Goal: Register for event/course

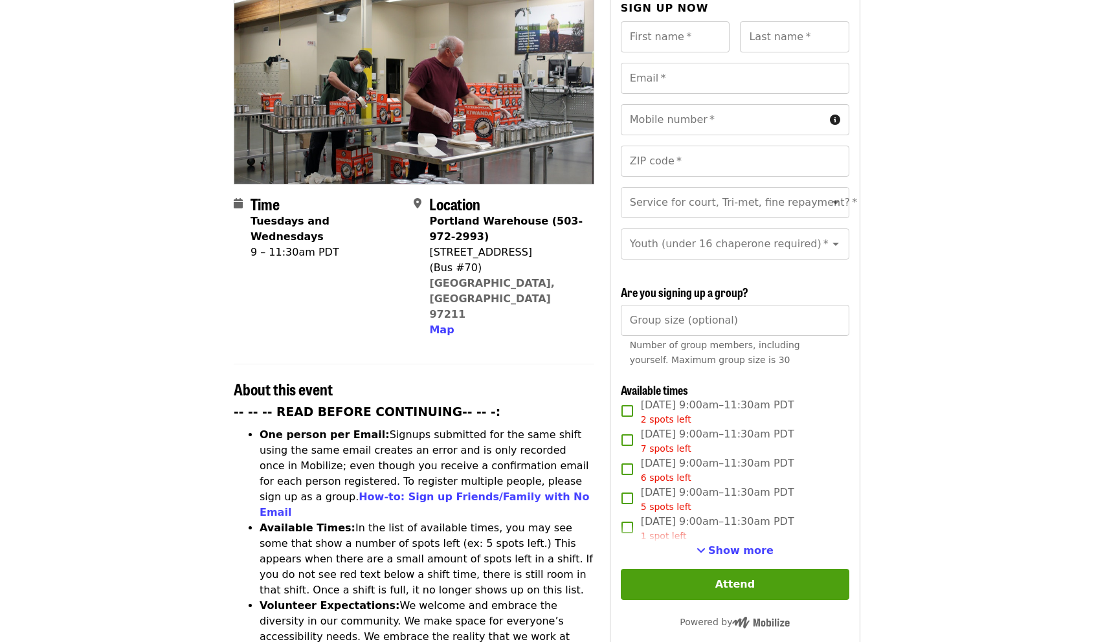
scroll to position [151, 0]
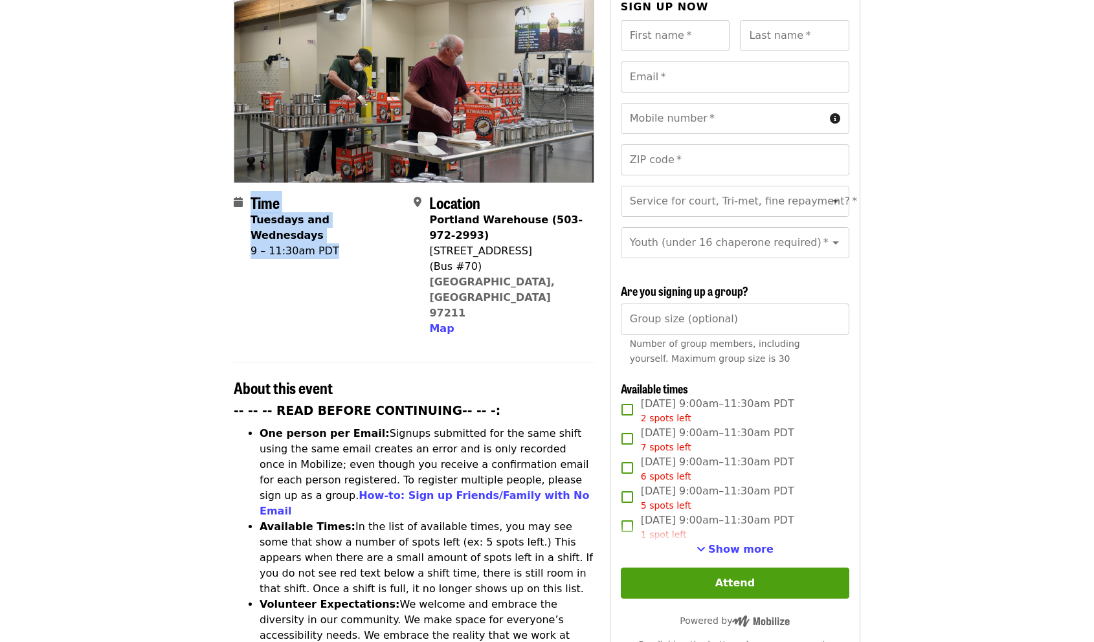
drag, startPoint x: 232, startPoint y: 218, endPoint x: 335, endPoint y: 218, distance: 103.0
click at [335, 218] on div "Time Tuesdays and Wednesdays 9 – 11:30am PDT Location [GEOGRAPHIC_DATA] (503-97…" at bounding box center [547, 636] width 648 height 1285
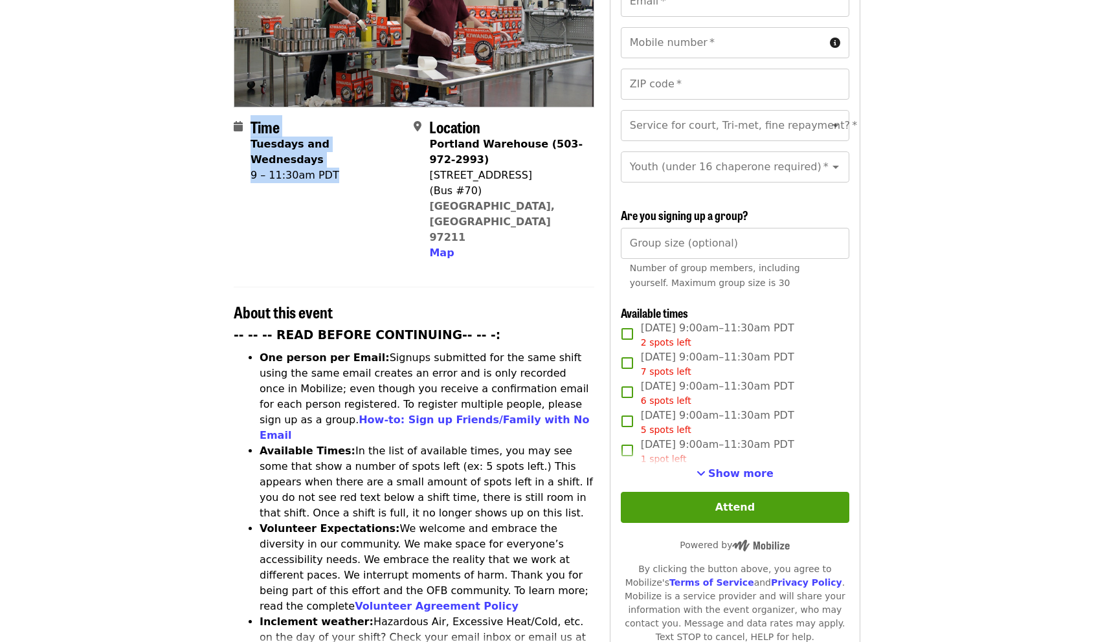
scroll to position [234, 0]
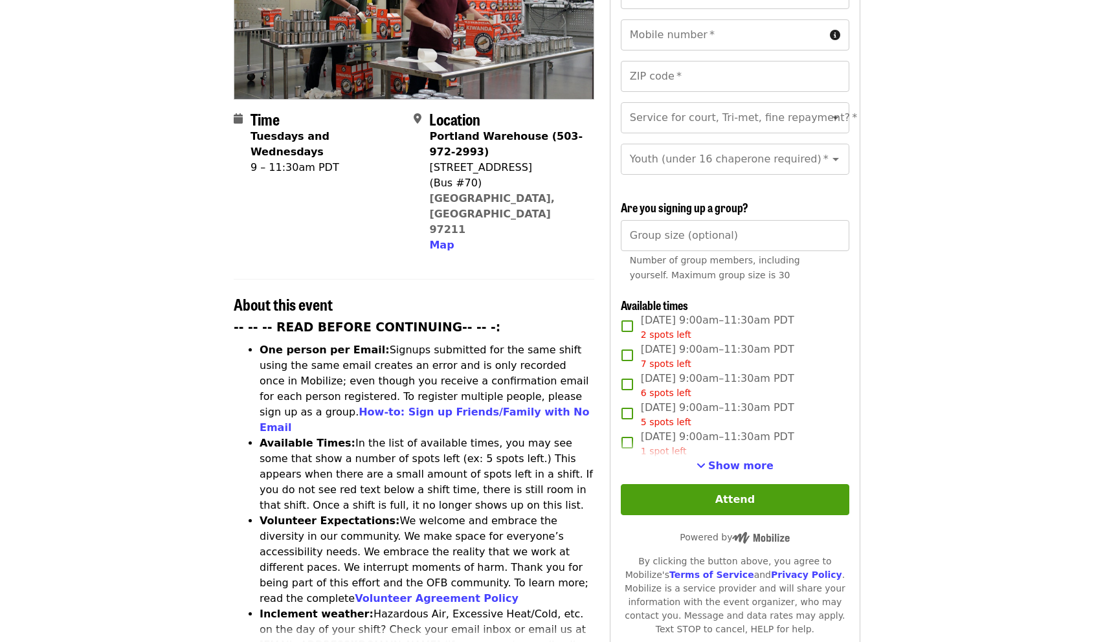
click at [335, 218] on div "Time Tuesdays and Wednesdays 9 – 11:30am PDT Location [GEOGRAPHIC_DATA] (503-97…" at bounding box center [414, 537] width 361 height 1254
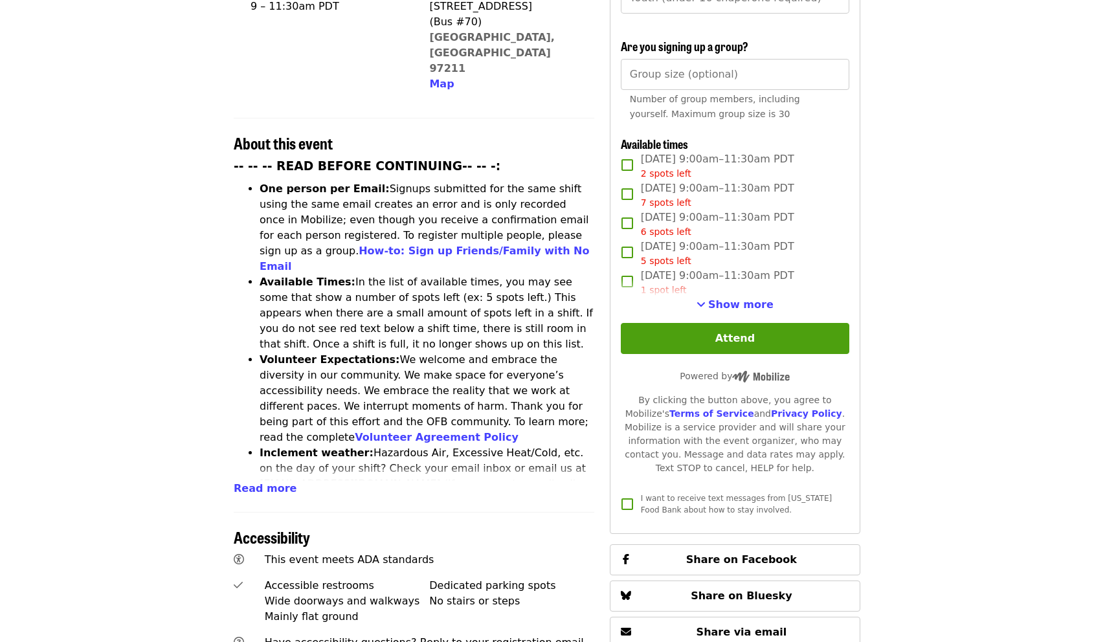
scroll to position [396, 0]
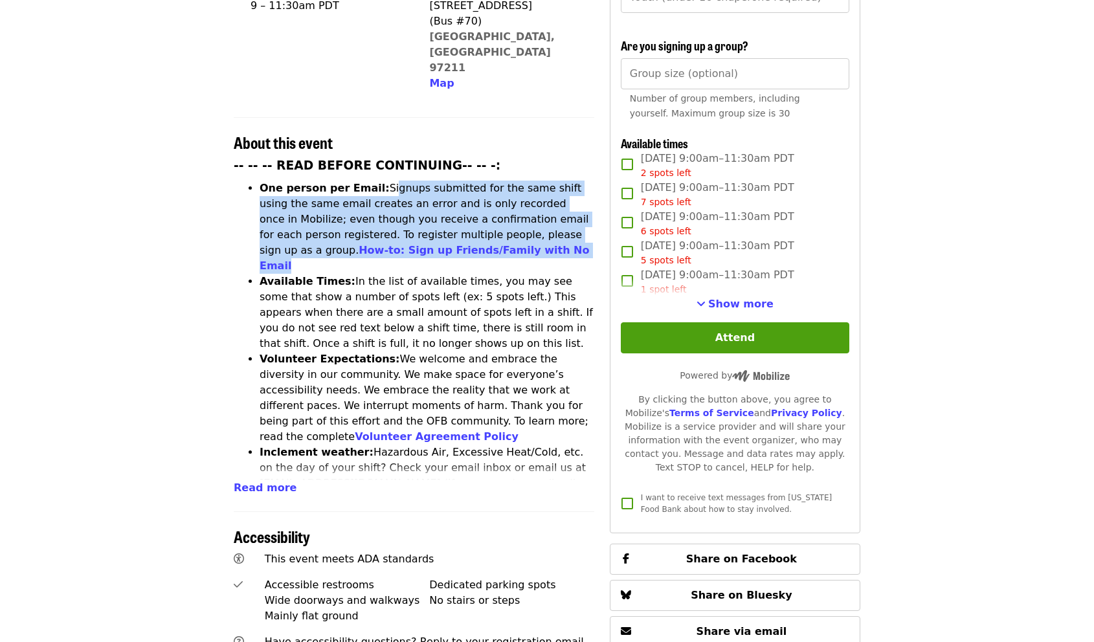
drag, startPoint x: 378, startPoint y: 134, endPoint x: 442, endPoint y: 194, distance: 88.0
click at [442, 194] on li "One person per Email: Signups submitted for the same shift using the same email…" at bounding box center [427, 227] width 335 height 93
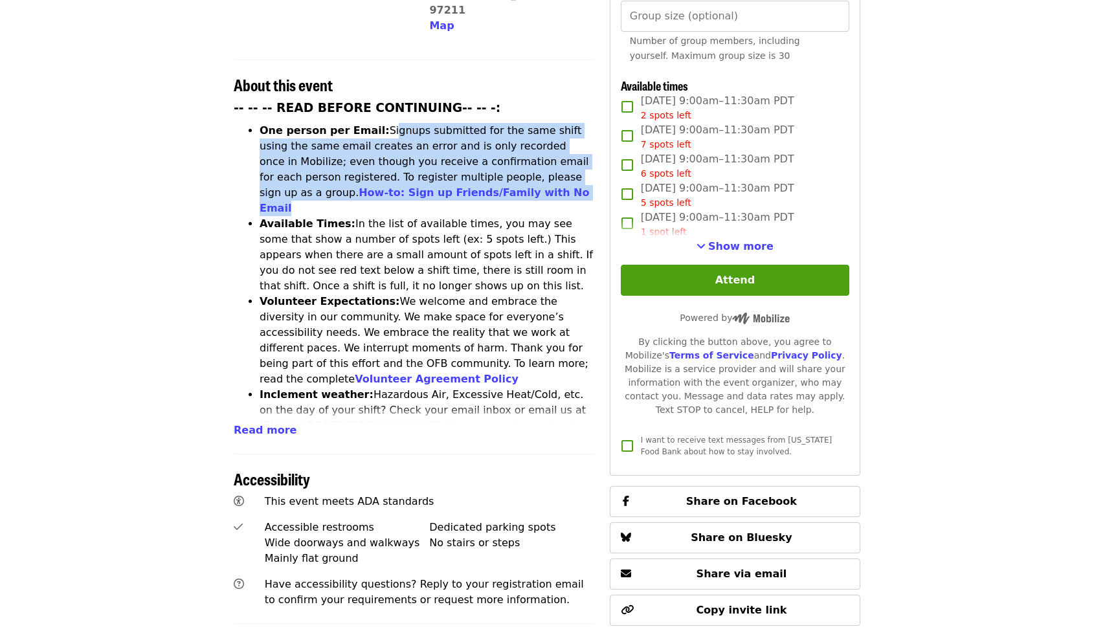
scroll to position [468, 0]
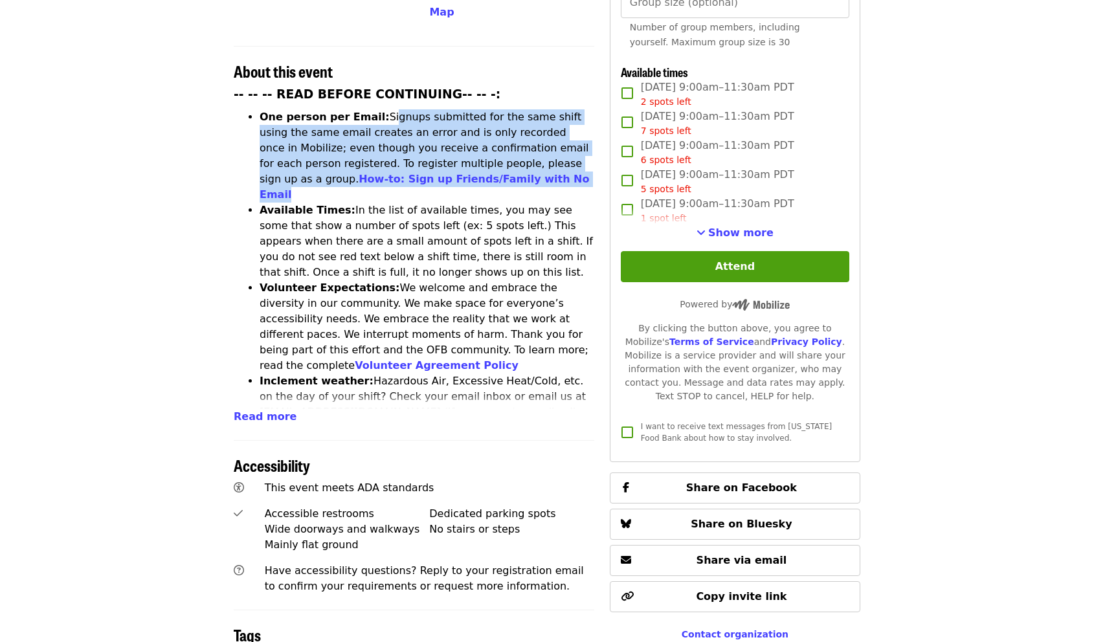
drag, startPoint x: 404, startPoint y: 139, endPoint x: 411, endPoint y: 197, distance: 58.6
click at [411, 203] on li "Available Times: In the list of available times, you may see some that show a n…" at bounding box center [427, 242] width 335 height 78
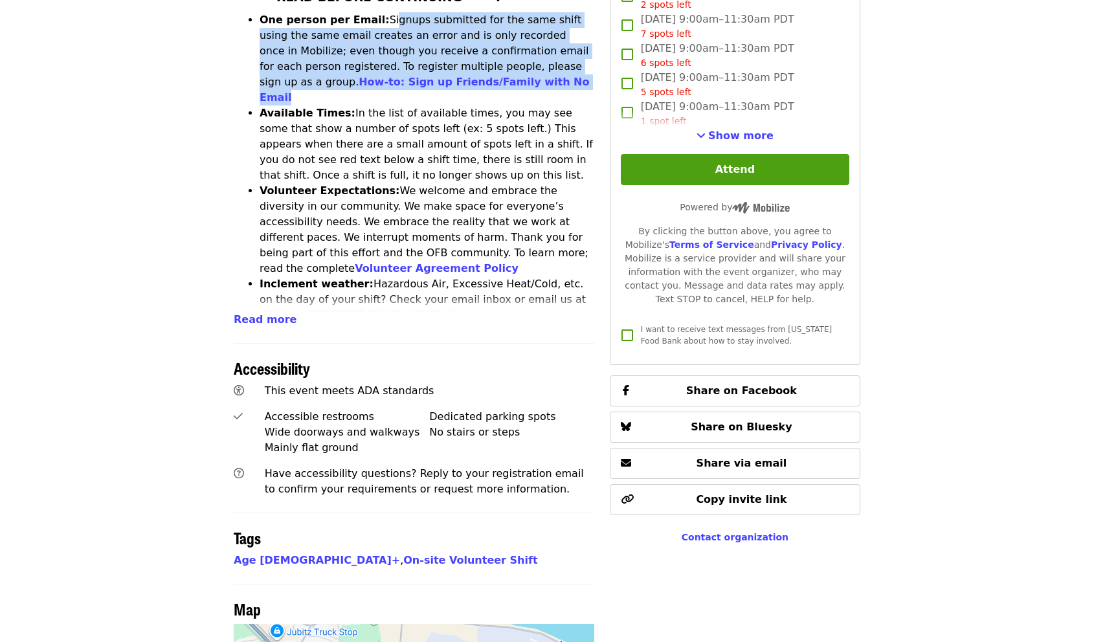
scroll to position [581, 0]
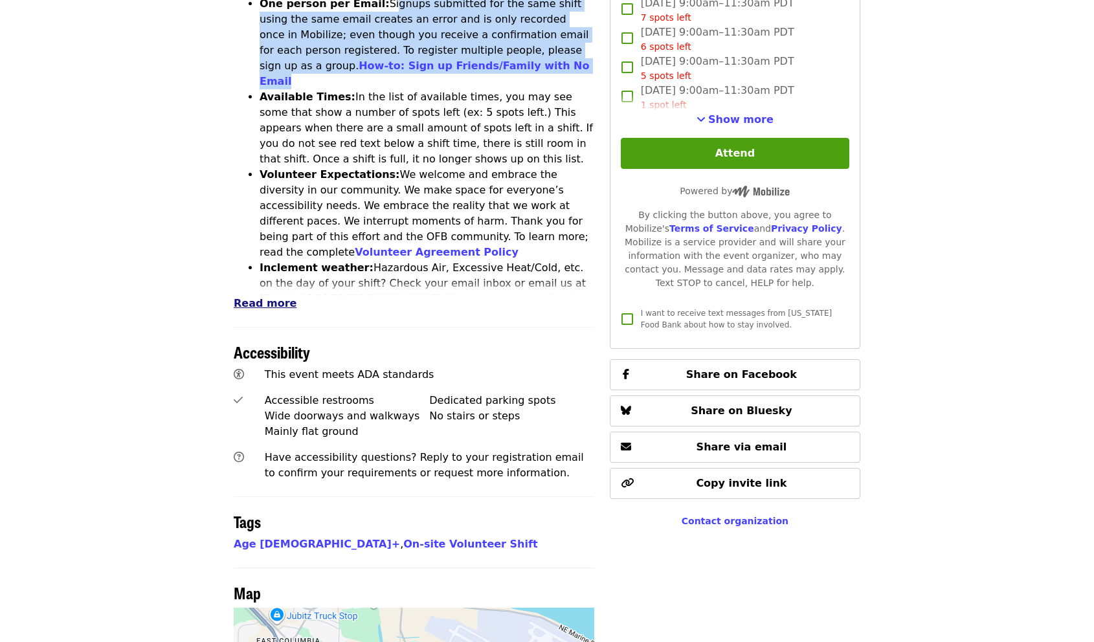
click at [258, 297] on span "Read more" at bounding box center [265, 303] width 63 height 12
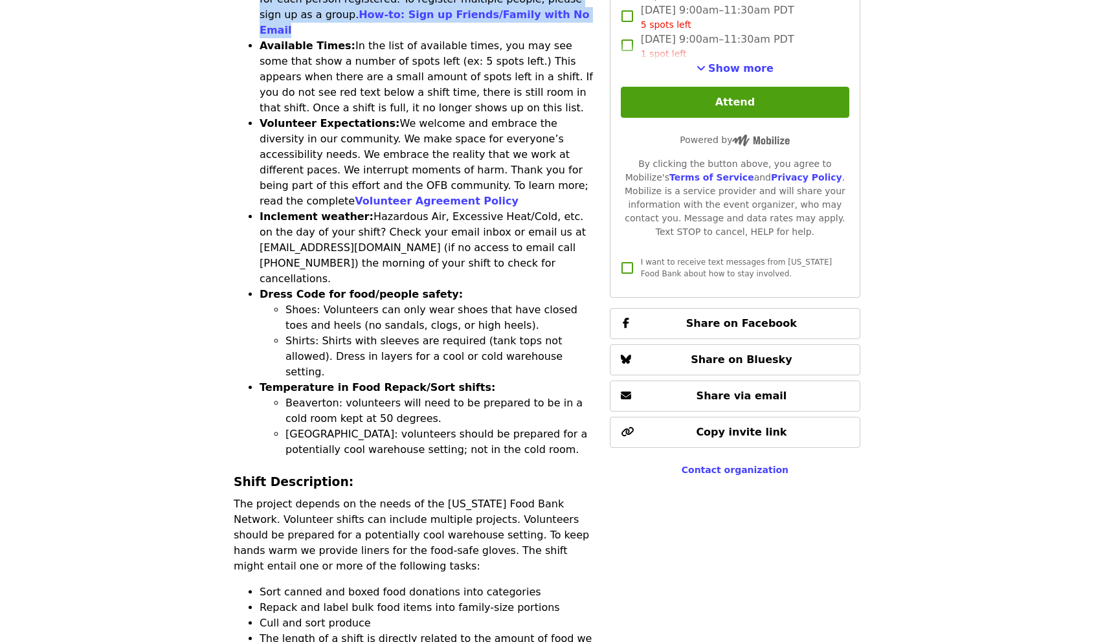
scroll to position [631, 0]
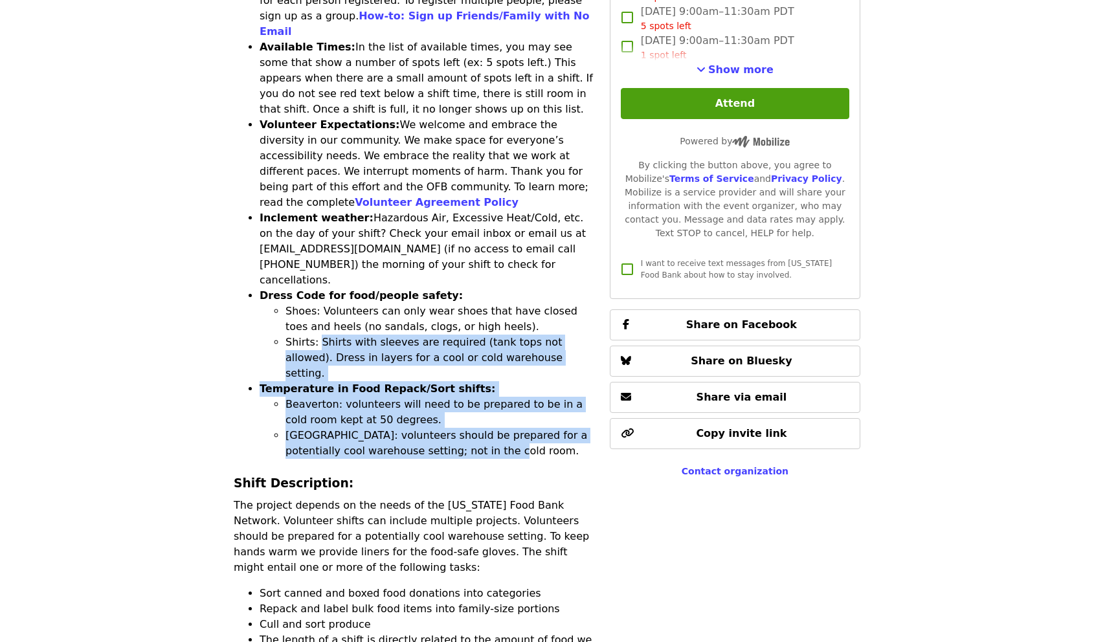
drag, startPoint x: 320, startPoint y: 258, endPoint x: 484, endPoint y: 348, distance: 186.9
click at [484, 348] on ul "One person per Email: Signups submitted for the same shift using the same email…" at bounding box center [414, 202] width 361 height 513
click at [484, 428] on li "[GEOGRAPHIC_DATA]: volunteers should be prepared for a potentially cool warehou…" at bounding box center [440, 443] width 309 height 31
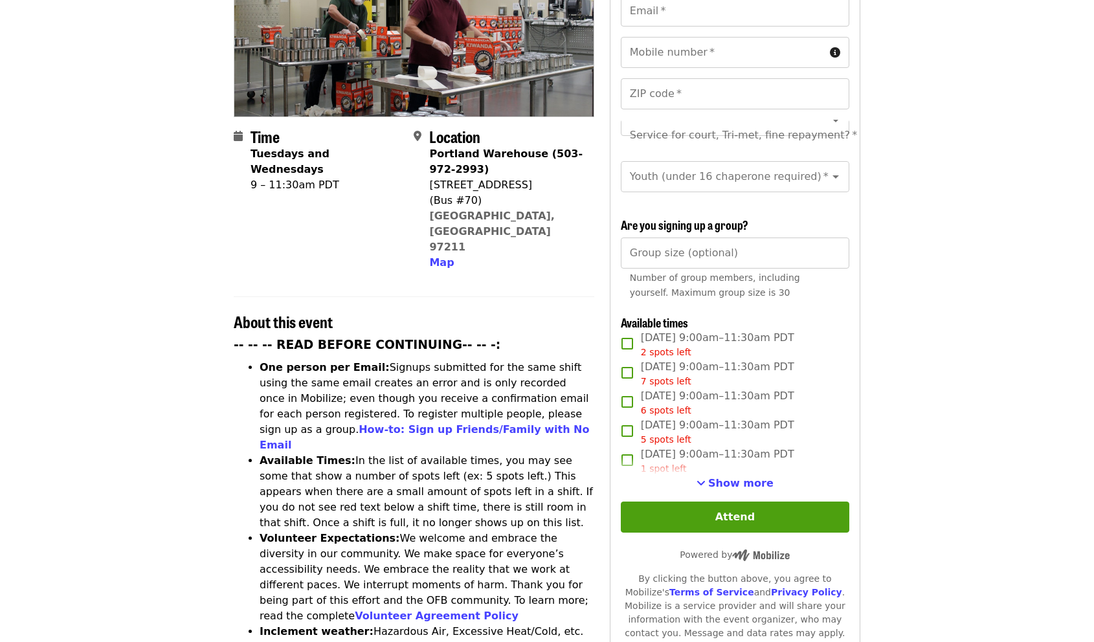
scroll to position [221, 0]
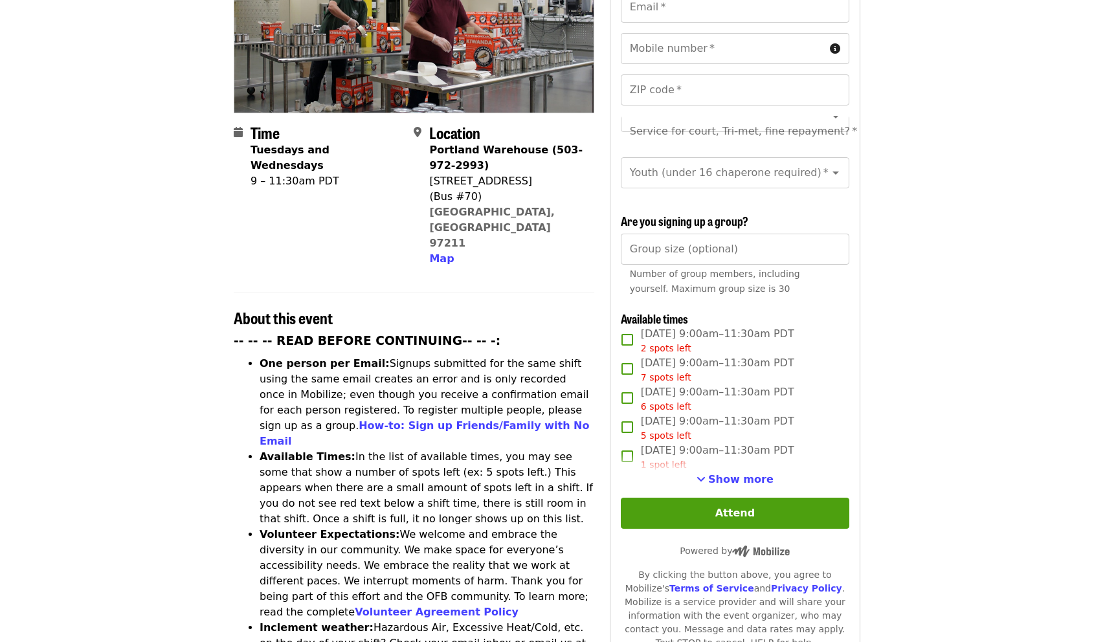
drag, startPoint x: 947, startPoint y: 248, endPoint x: 945, endPoint y: 286, distance: 38.2
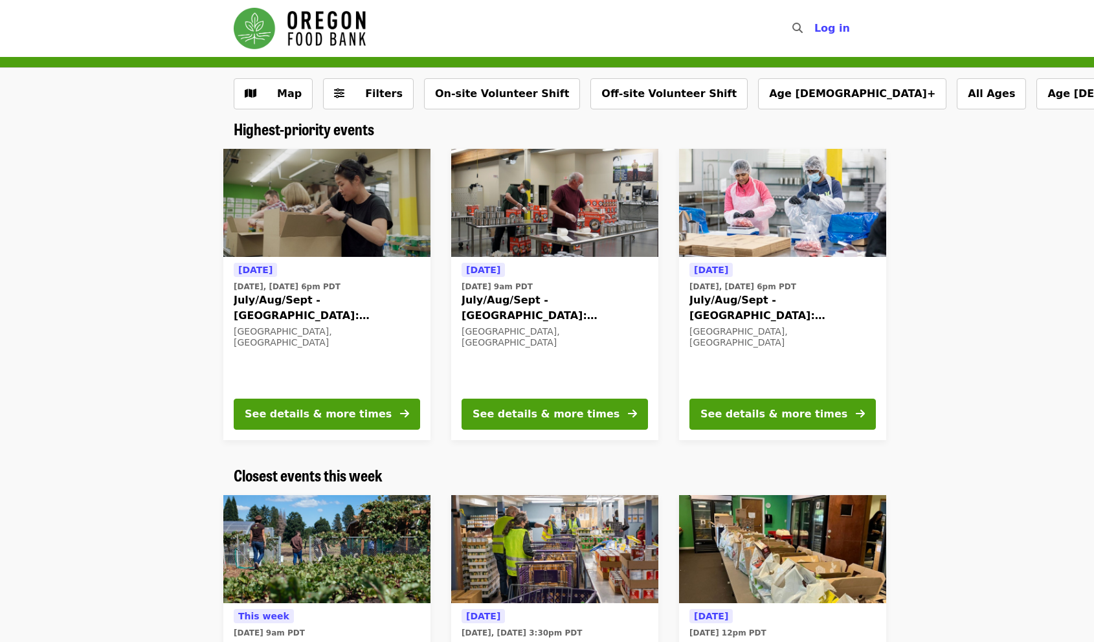
click at [944, 239] on div at bounding box center [1061, 295] width 328 height 312
